Goal: Task Accomplishment & Management: Use online tool/utility

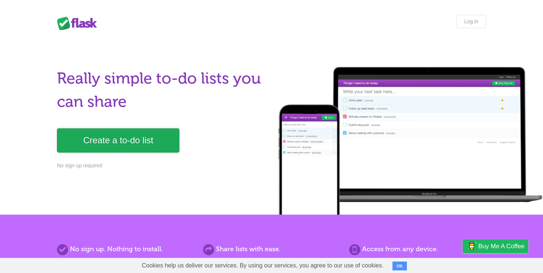
click at [161, 139] on link "Create a to-do list" at bounding box center [118, 140] width 122 height 24
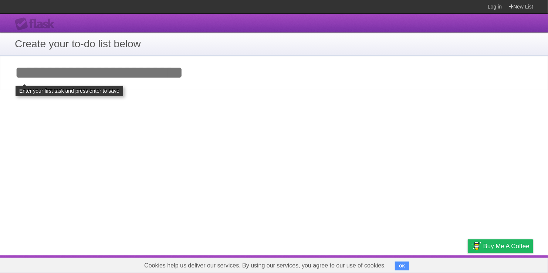
click at [158, 77] on input "Add your first task" at bounding box center [274, 73] width 548 height 34
click at [181, 70] on input "Add your first task" at bounding box center [274, 73] width 548 height 34
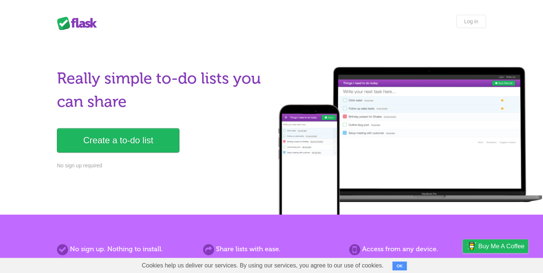
click at [402, 267] on button "OK" at bounding box center [400, 266] width 14 height 9
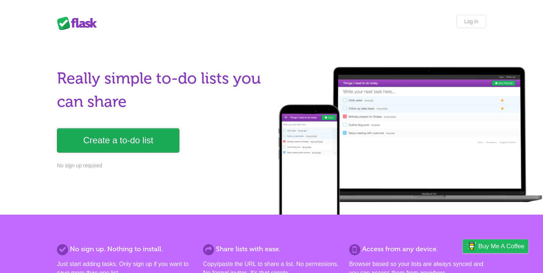
click at [114, 144] on link "Create a to-do list" at bounding box center [118, 140] width 122 height 24
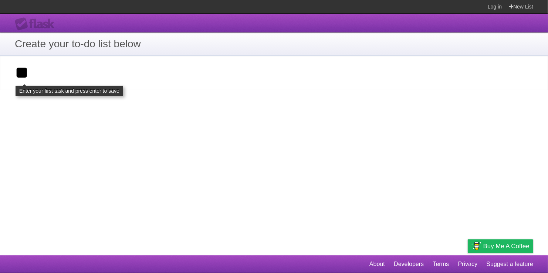
type input "*"
